Goal: Task Accomplishment & Management: Complete application form

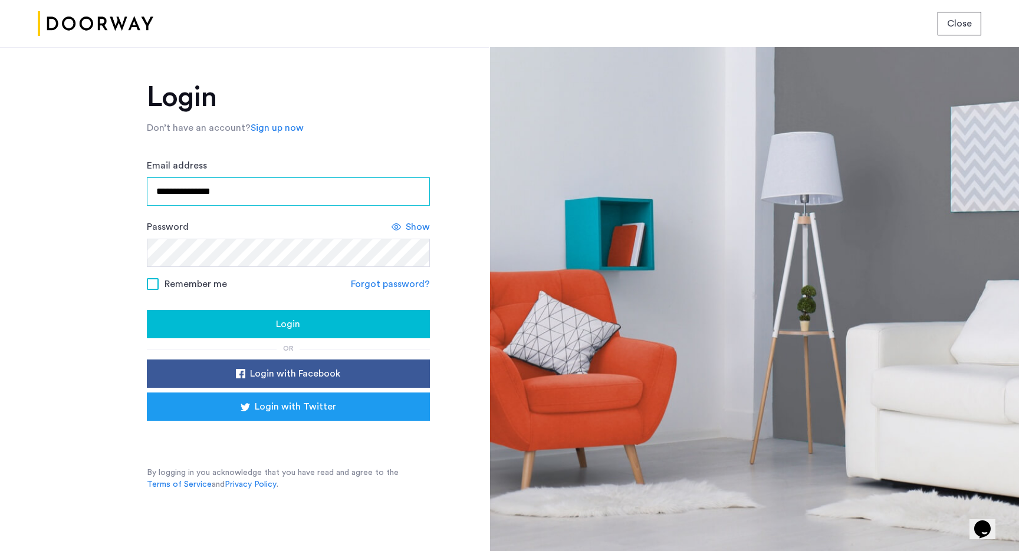
click at [238, 192] on input "**********" at bounding box center [288, 191] width 283 height 28
type input "**********"
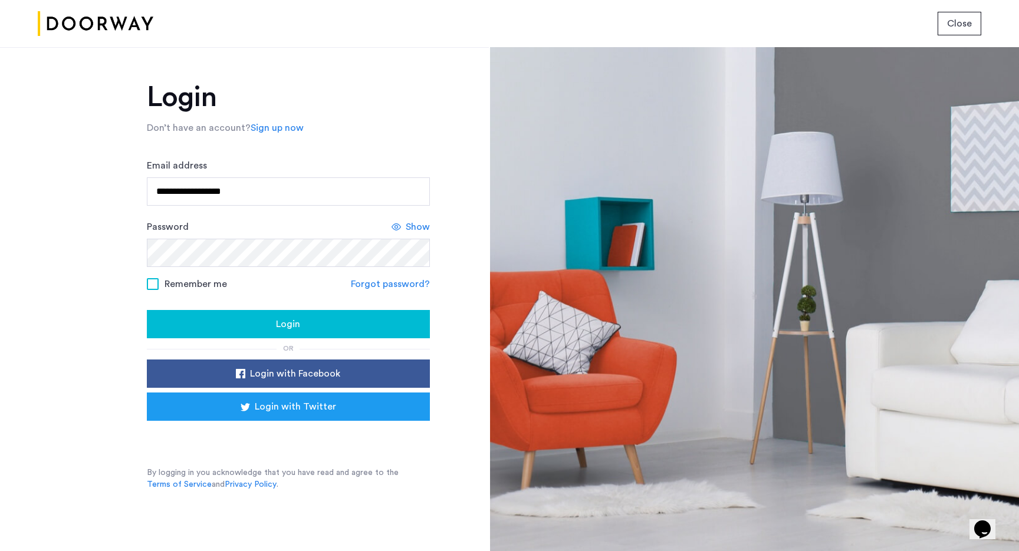
click at [152, 289] on span at bounding box center [153, 284] width 12 height 12
click at [207, 330] on div "Login" at bounding box center [288, 324] width 264 height 14
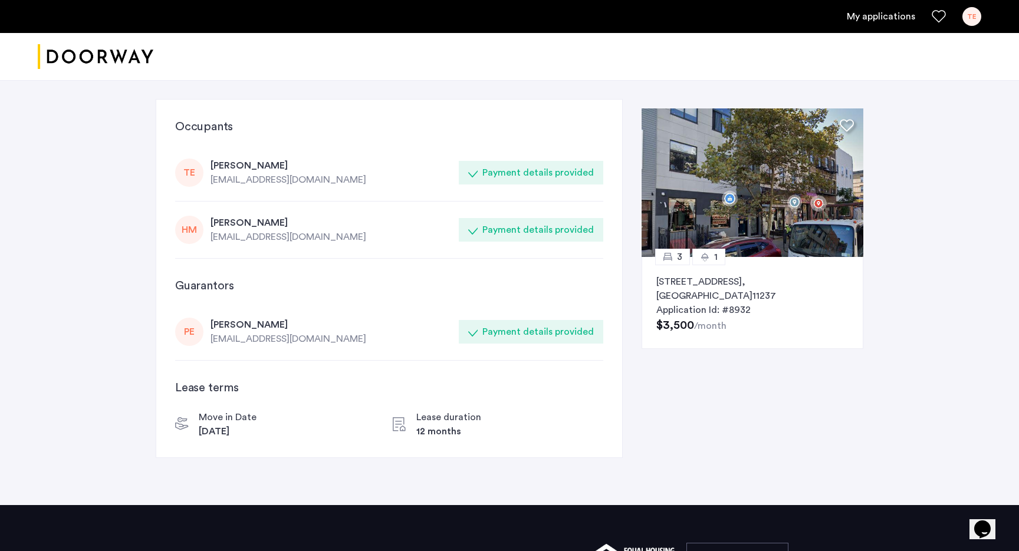
click at [478, 229] on icon at bounding box center [472, 229] width 9 height 9
click at [244, 170] on div "[PERSON_NAME]" at bounding box center [331, 166] width 241 height 14
click at [886, 15] on link "My applications" at bounding box center [881, 16] width 68 height 14
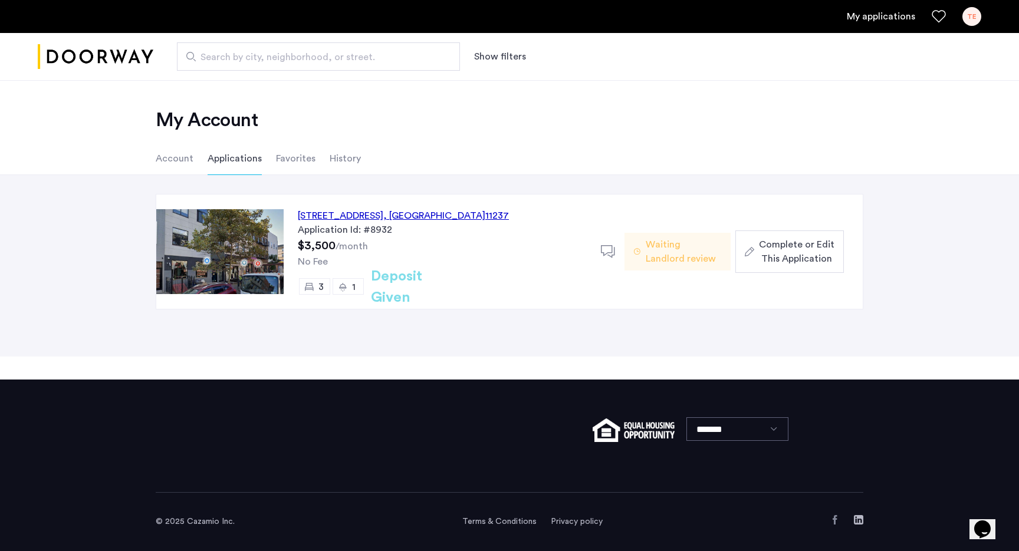
click at [788, 254] on span "Complete or Edit This Application" at bounding box center [796, 252] width 75 height 28
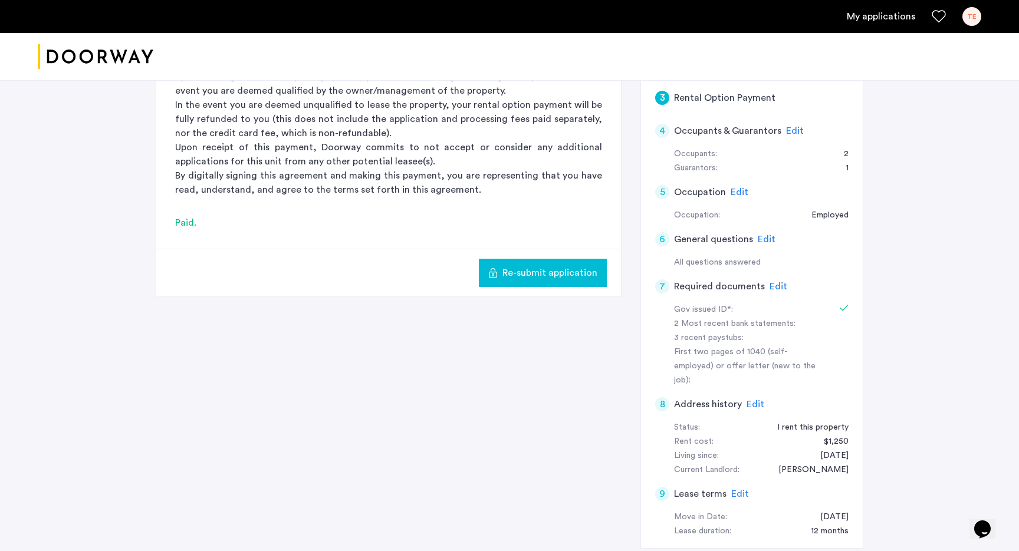
scroll to position [196, 0]
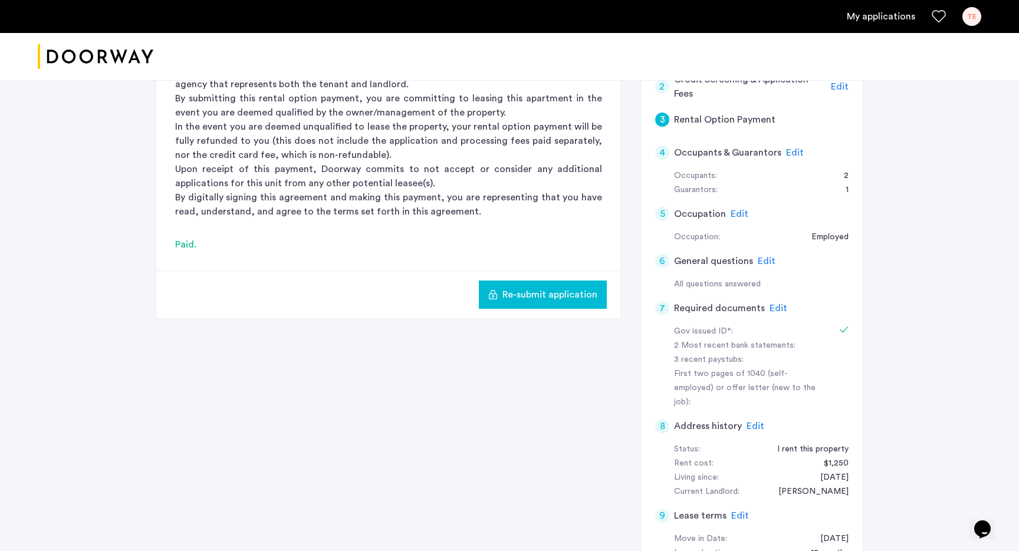
click at [774, 304] on span "Edit" at bounding box center [778, 308] width 18 height 9
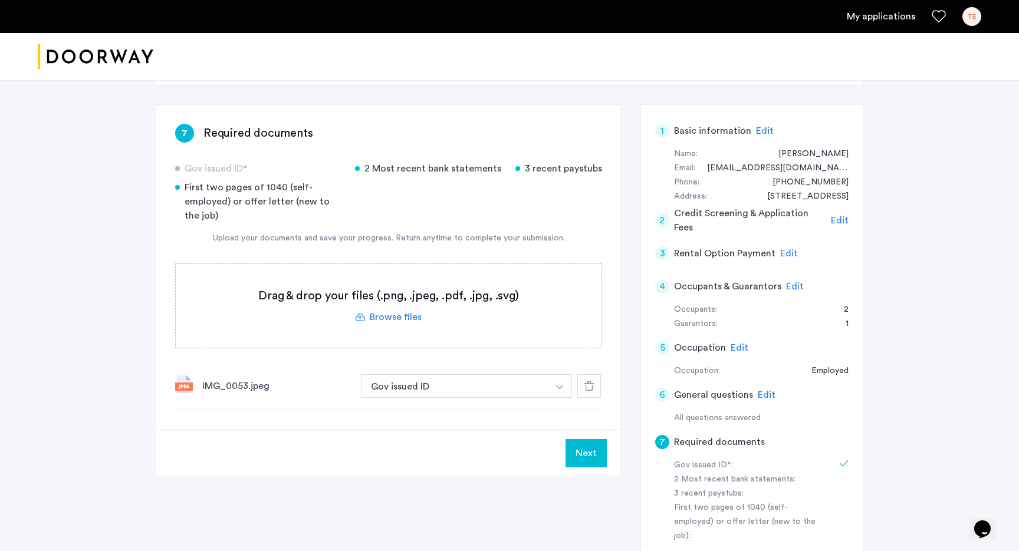
scroll to position [60, 0]
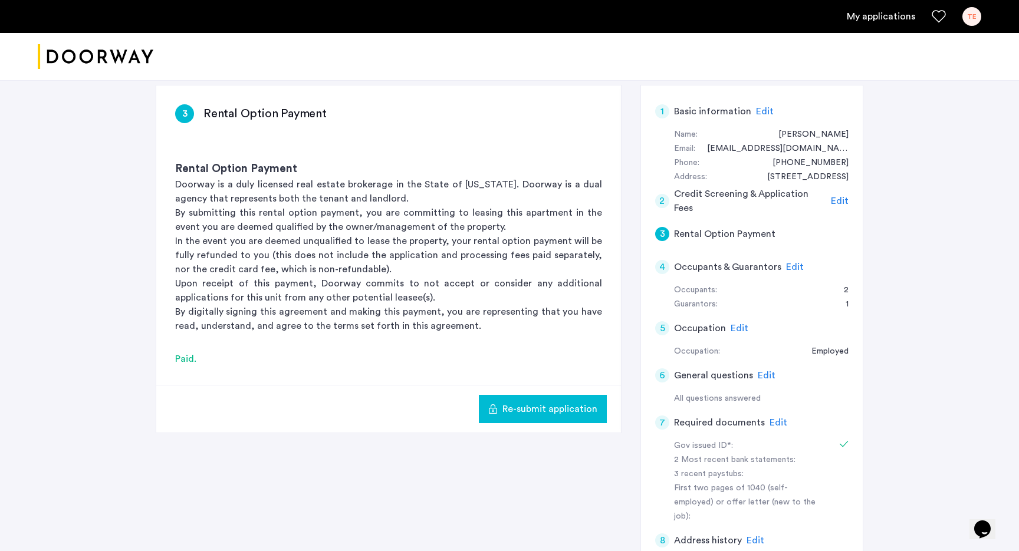
scroll to position [36, 0]
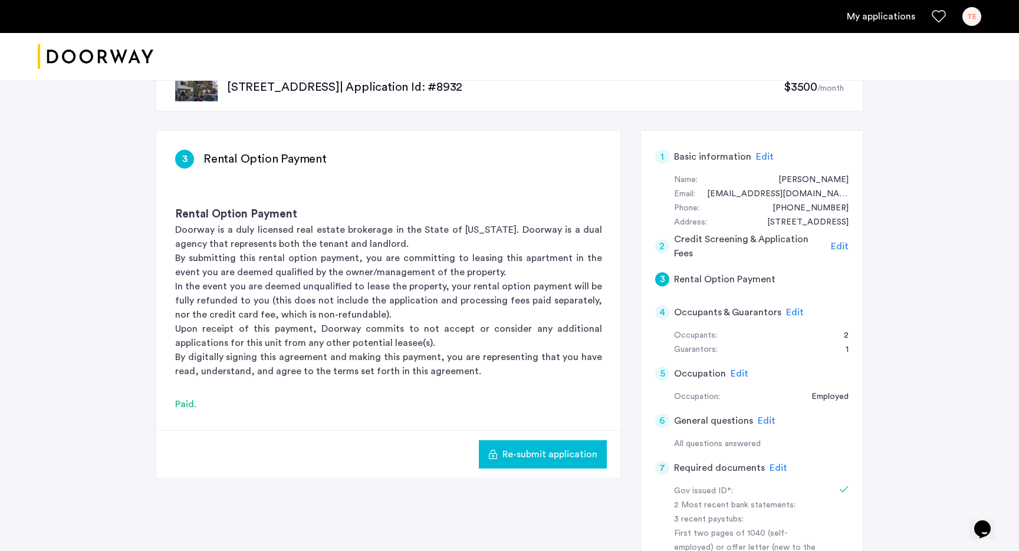
click at [737, 371] on span "Edit" at bounding box center [740, 373] width 18 height 9
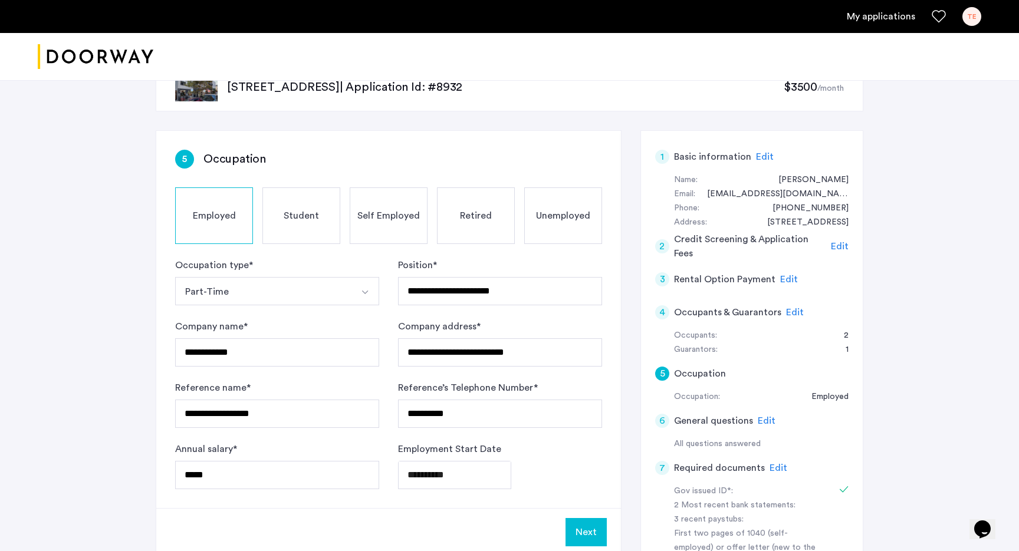
click at [769, 465] on span "Edit" at bounding box center [778, 467] width 18 height 9
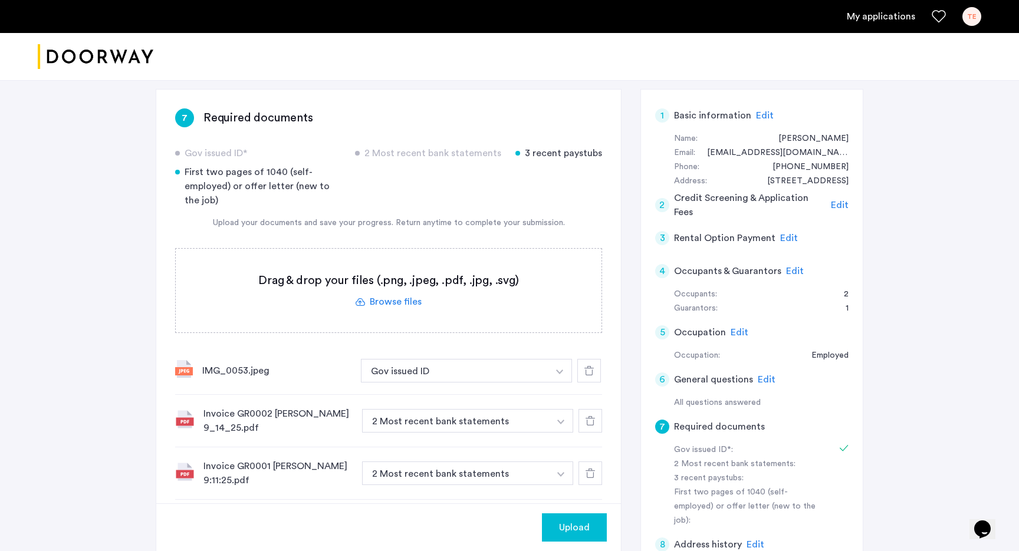
scroll to position [192, 0]
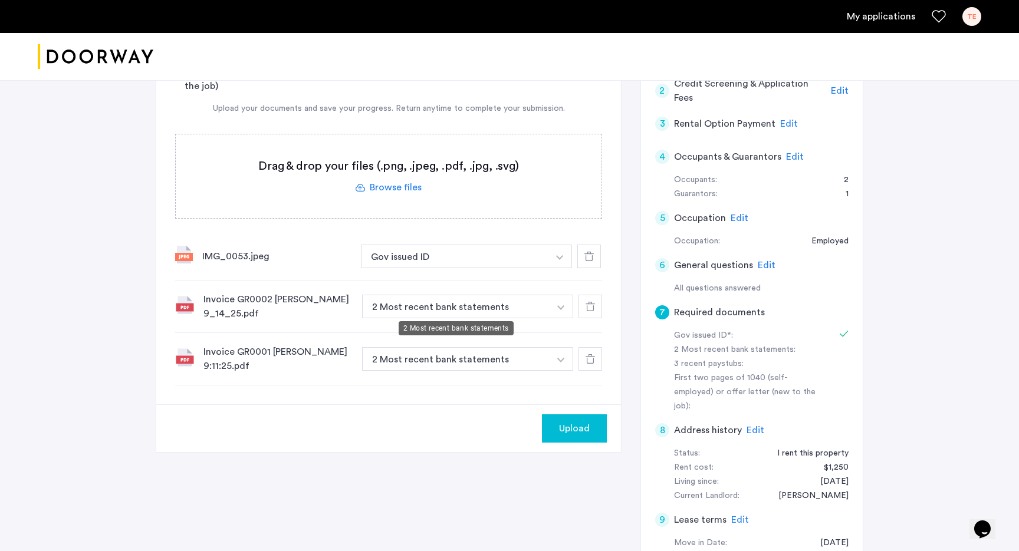
click at [509, 308] on button "2 Most recent bank statements" at bounding box center [456, 307] width 188 height 24
click at [532, 311] on button "2 Most recent bank statements" at bounding box center [456, 307] width 188 height 24
click at [559, 305] on img "button" at bounding box center [560, 307] width 7 height 5
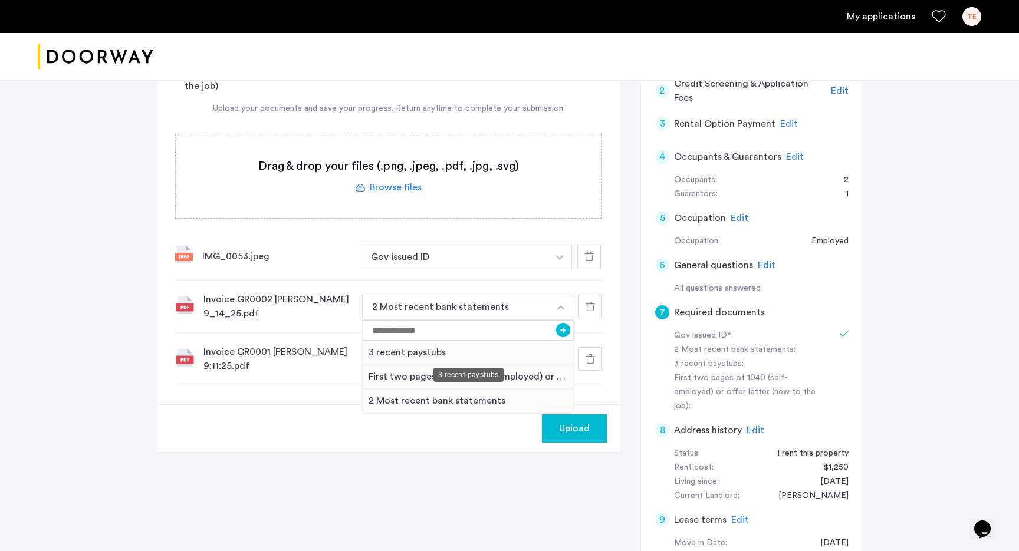
click at [546, 350] on div "3 recent paystubs" at bounding box center [468, 353] width 211 height 24
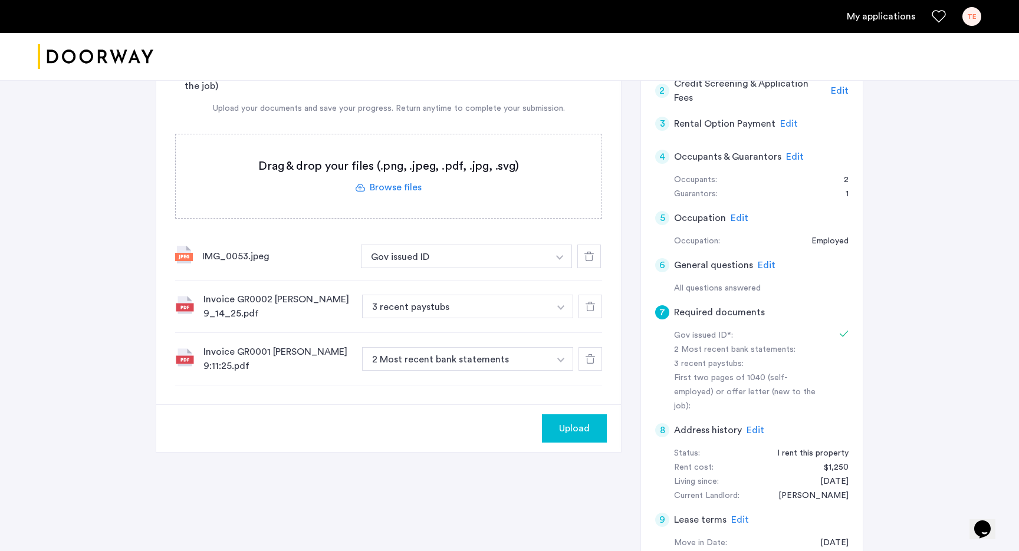
click at [554, 350] on button "button" at bounding box center [561, 359] width 24 height 24
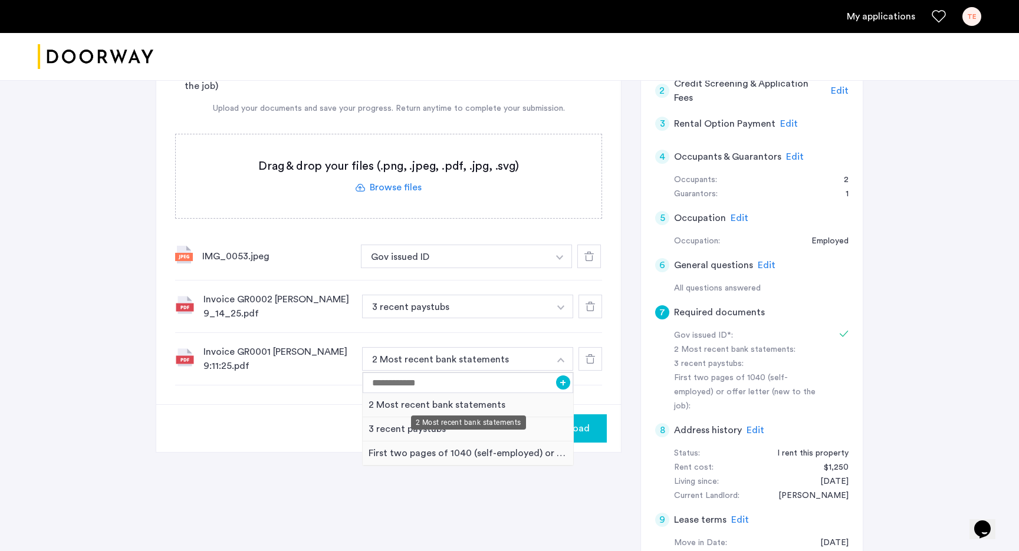
click at [515, 397] on div "2 Most recent bank statements" at bounding box center [468, 405] width 211 height 24
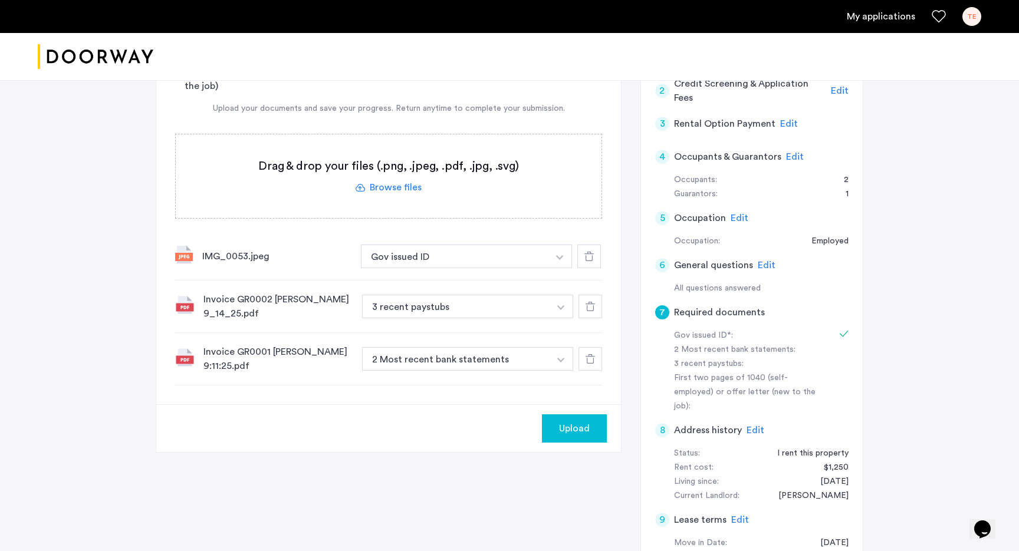
click at [562, 348] on button "button" at bounding box center [561, 359] width 24 height 24
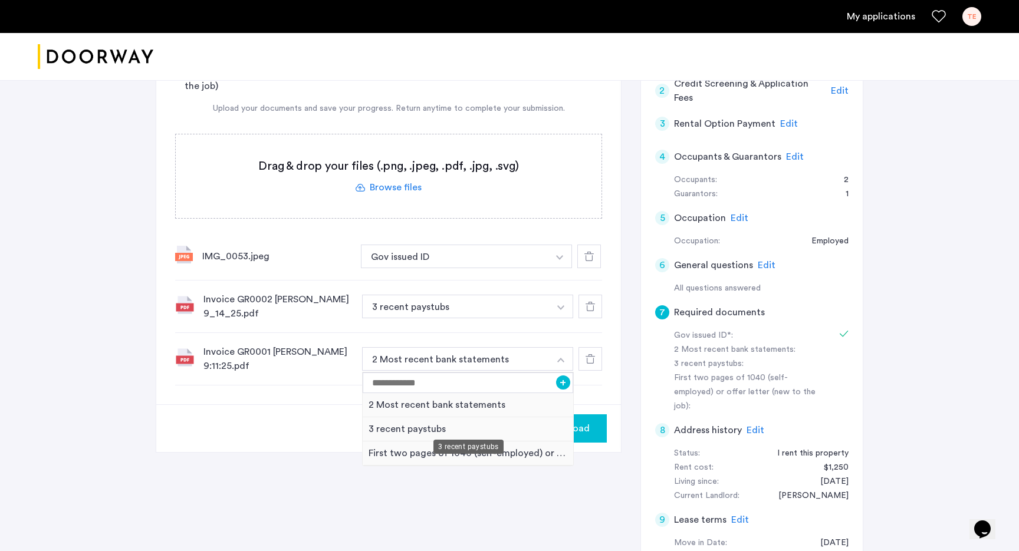
click at [520, 421] on div "3 recent paystubs" at bounding box center [468, 429] width 211 height 24
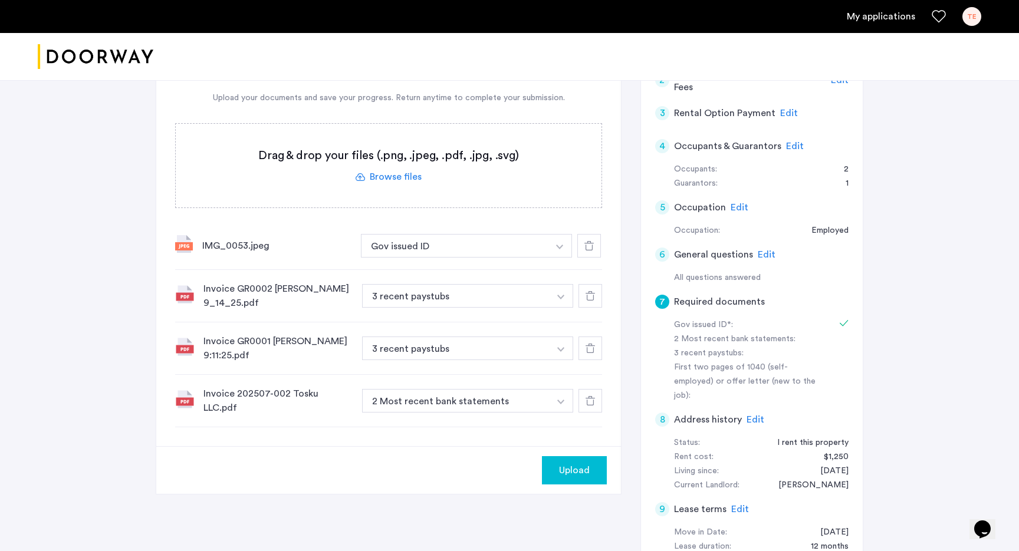
scroll to position [209, 0]
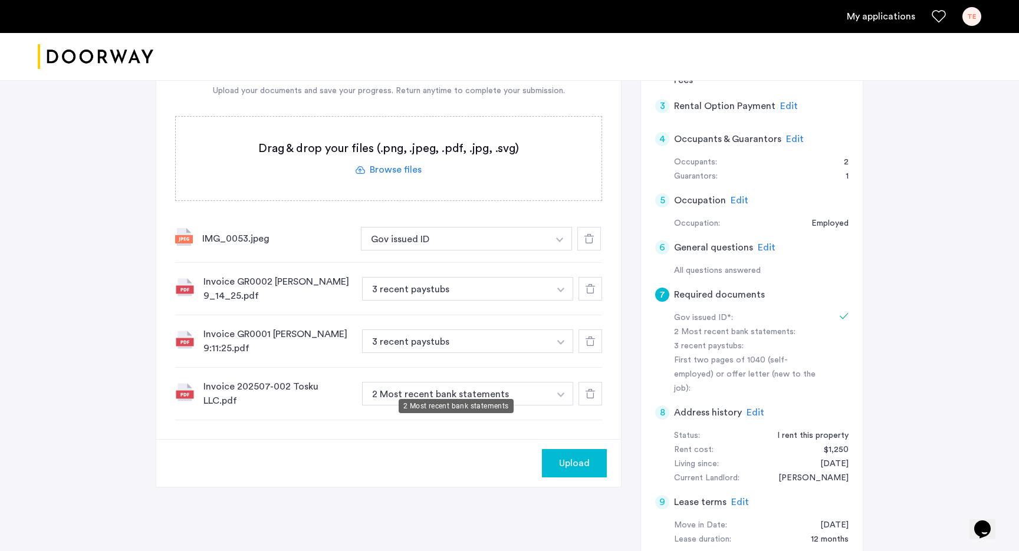
click at [456, 385] on button "2 Most recent bank statements" at bounding box center [456, 394] width 188 height 24
click at [456, 387] on button "2 Most recent bank statements" at bounding box center [456, 394] width 188 height 24
click at [548, 384] on button "2 Most recent bank statements" at bounding box center [456, 394] width 188 height 24
click at [563, 393] on img "button" at bounding box center [560, 395] width 7 height 5
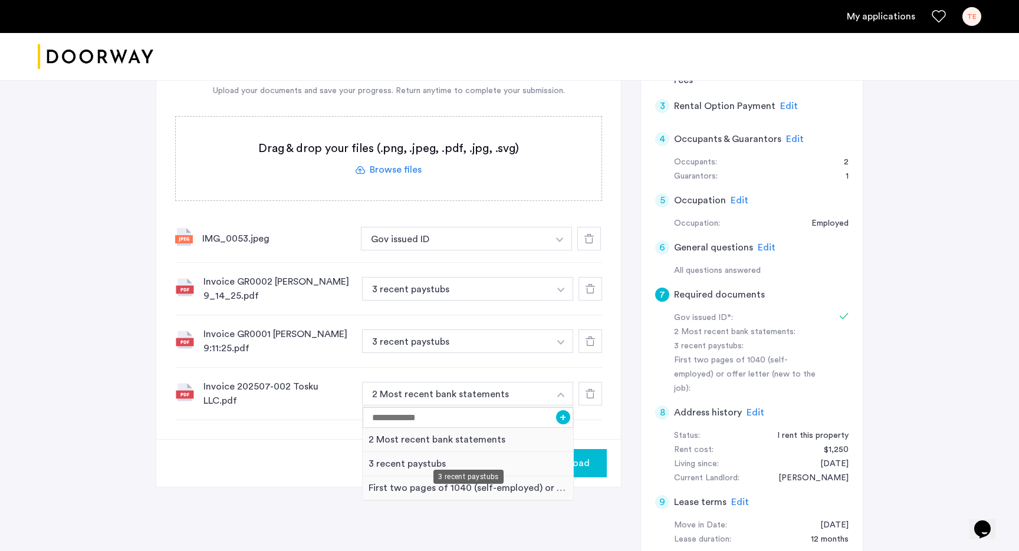
click at [530, 458] on div "3 recent paystubs" at bounding box center [468, 464] width 211 height 24
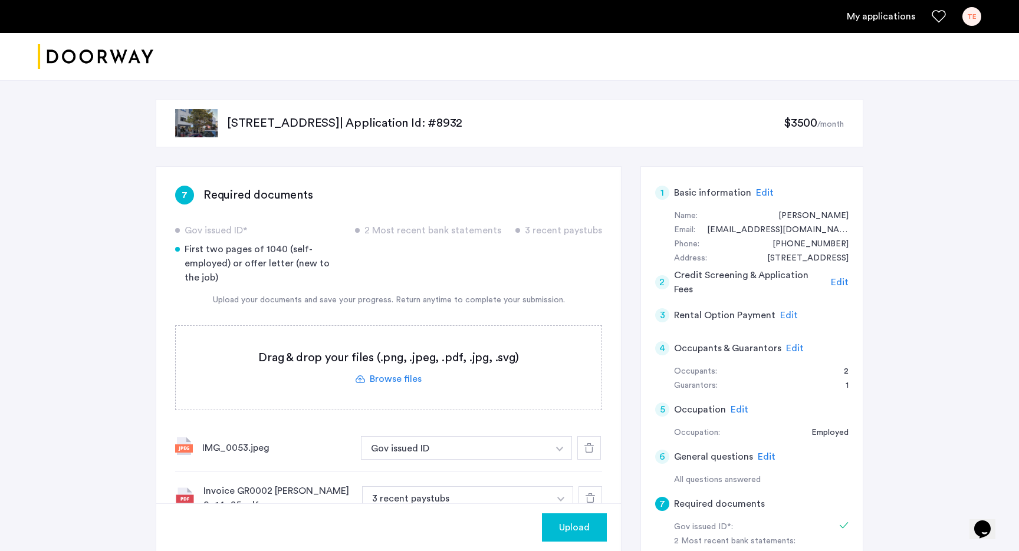
scroll to position [0, 0]
click at [574, 532] on span "Upload" at bounding box center [574, 528] width 31 height 14
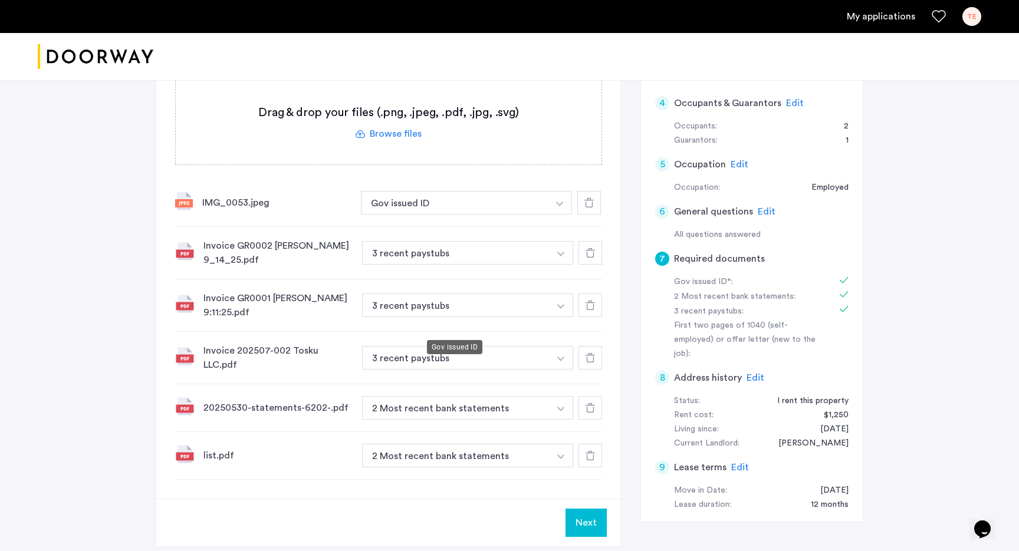
scroll to position [406, 0]
